Goal: Obtain resource: Download file/media

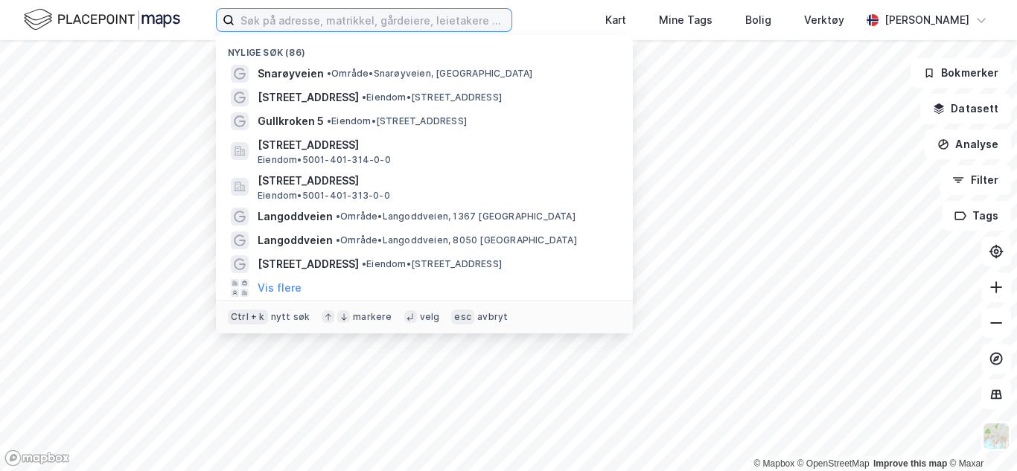
click at [341, 24] on input at bounding box center [372, 20] width 277 height 22
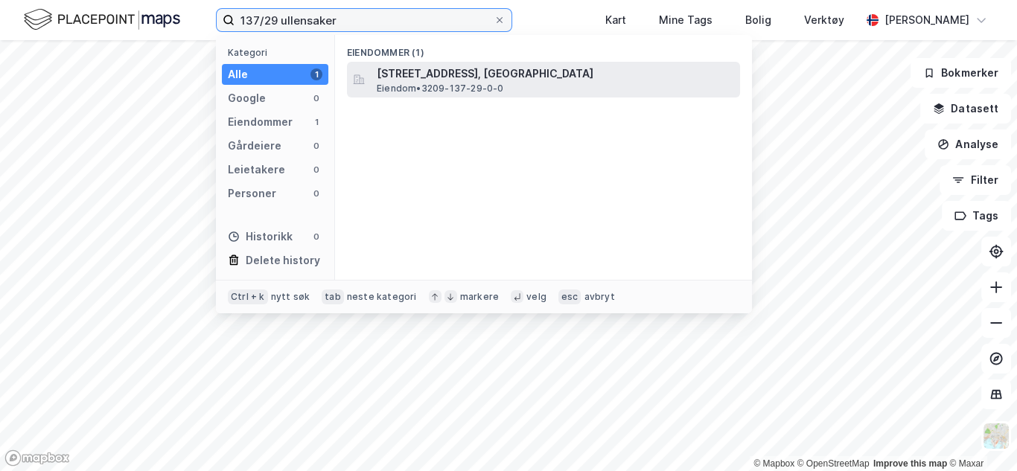
type input "137/29 ullensaker"
click at [497, 72] on span "[STREET_ADDRESS], [GEOGRAPHIC_DATA]" at bounding box center [555, 74] width 357 height 18
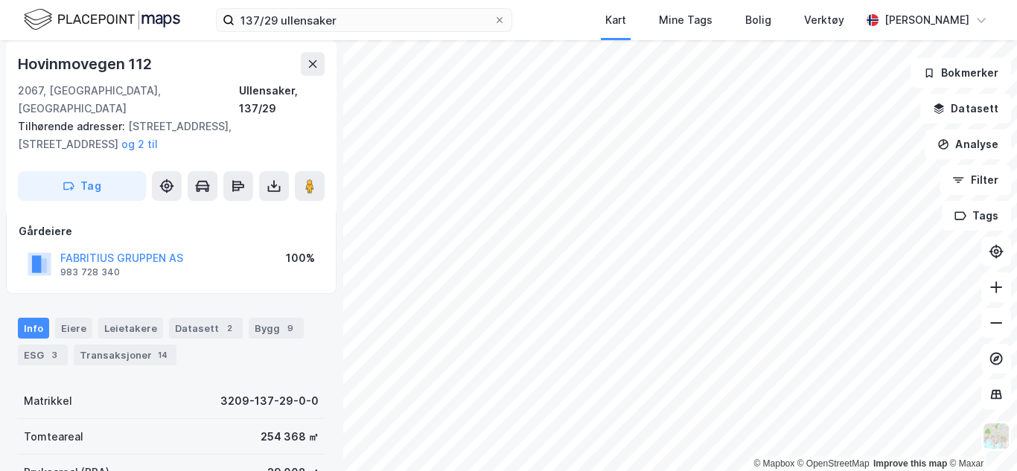
scroll to position [80, 0]
click at [621, 0] on html "137/29 ullensaker Kart Mine Tags Bolig Verktøy [PERSON_NAME] © Mapbox © OpenStr…" at bounding box center [508, 235] width 1017 height 471
click at [624, 0] on html "137/29 ullensaker Kart Mine Tags Bolig Verktøy [PERSON_NAME] © Mapbox © OpenStr…" at bounding box center [508, 235] width 1017 height 471
click at [493, 0] on html "137/29 ullensaker Kart Mine Tags Bolig Verktøy [PERSON_NAME] © Mapbox © OpenStr…" at bounding box center [508, 235] width 1017 height 471
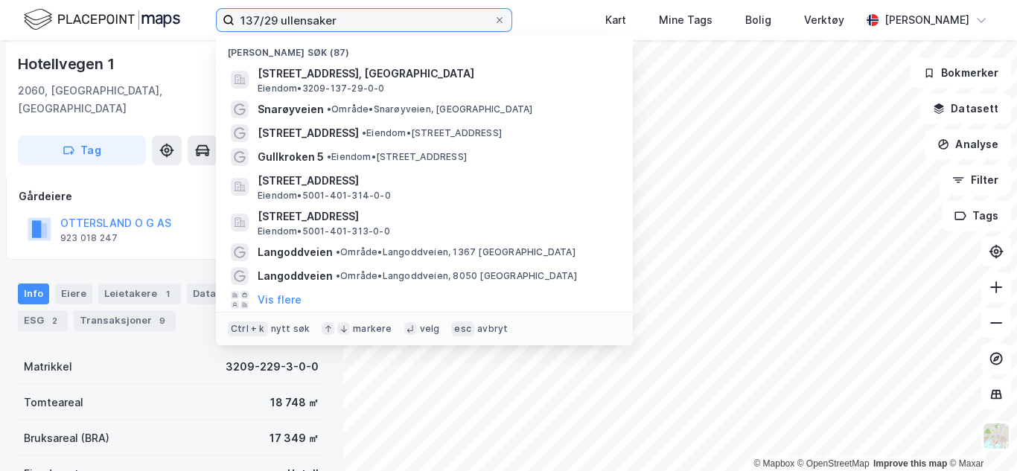
click at [344, 22] on input "137/29 ullensaker" at bounding box center [363, 20] width 259 height 22
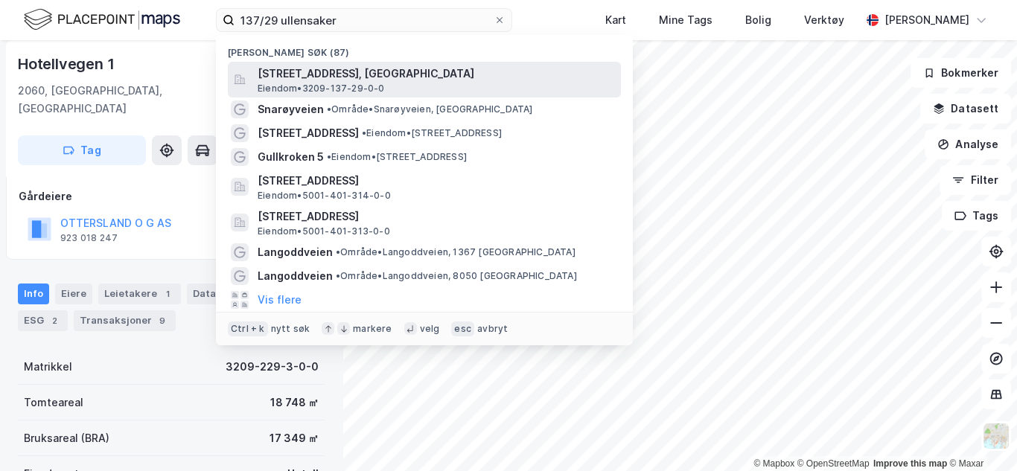
click at [435, 73] on span "[STREET_ADDRESS], [GEOGRAPHIC_DATA]" at bounding box center [436, 74] width 357 height 18
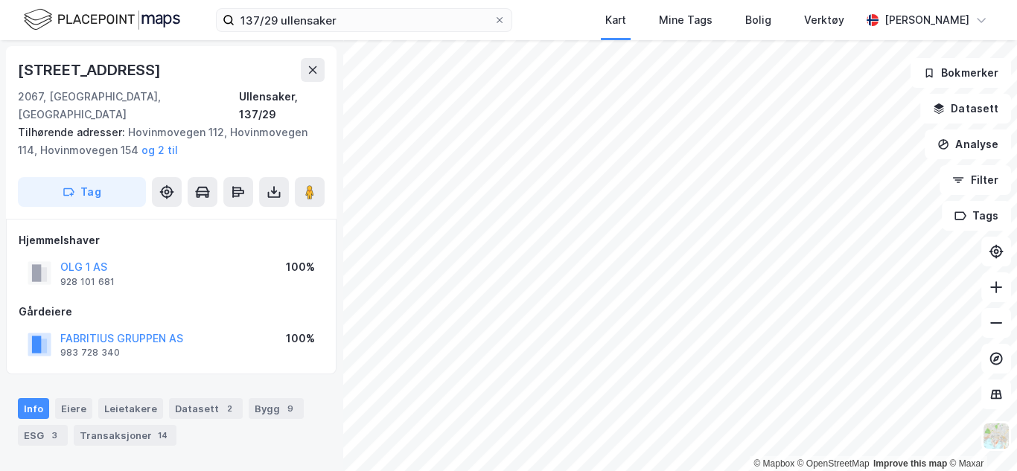
scroll to position [80, 0]
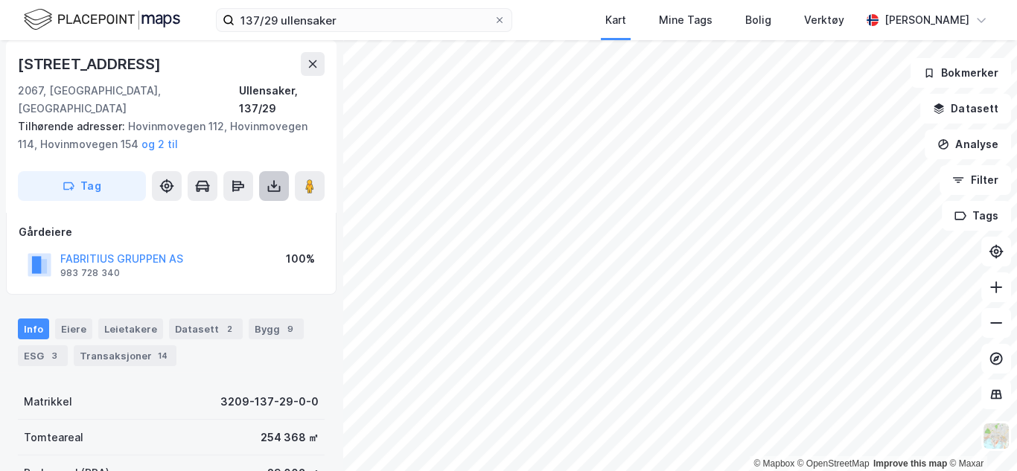
click at [278, 179] on icon at bounding box center [273, 186] width 15 height 15
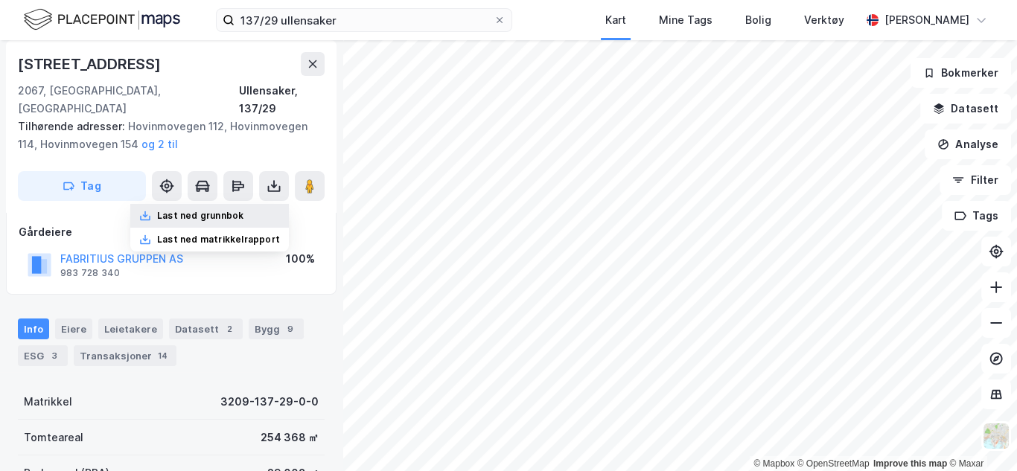
click at [240, 210] on div "Last ned grunnbok" at bounding box center [200, 216] width 86 height 12
